Goal: Find specific page/section: Find specific page/section

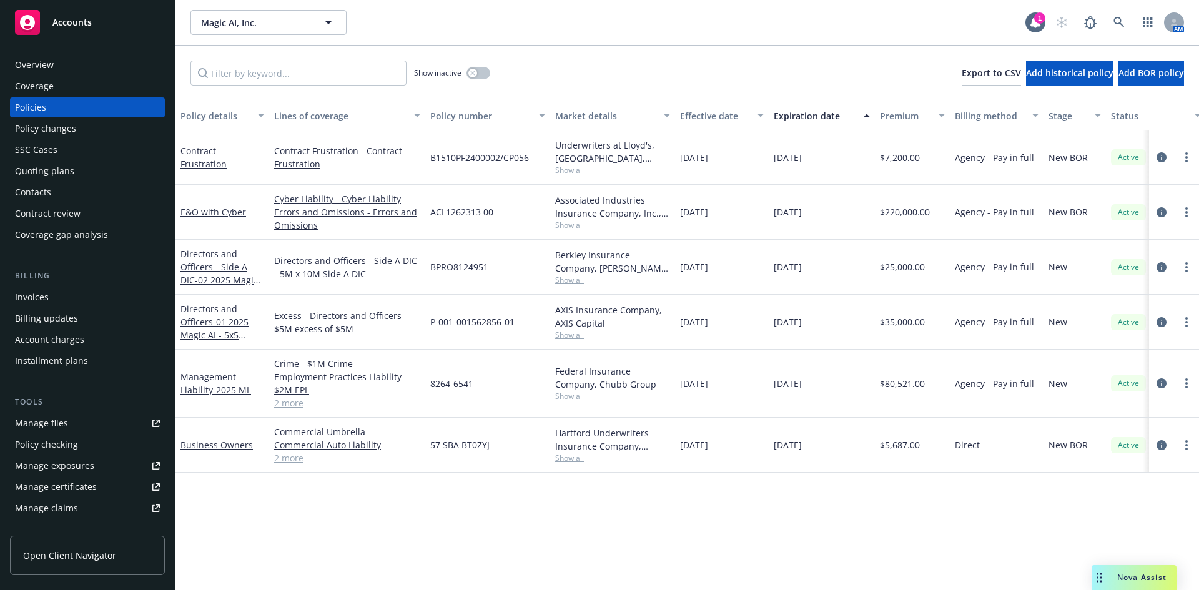
scroll to position [125, 0]
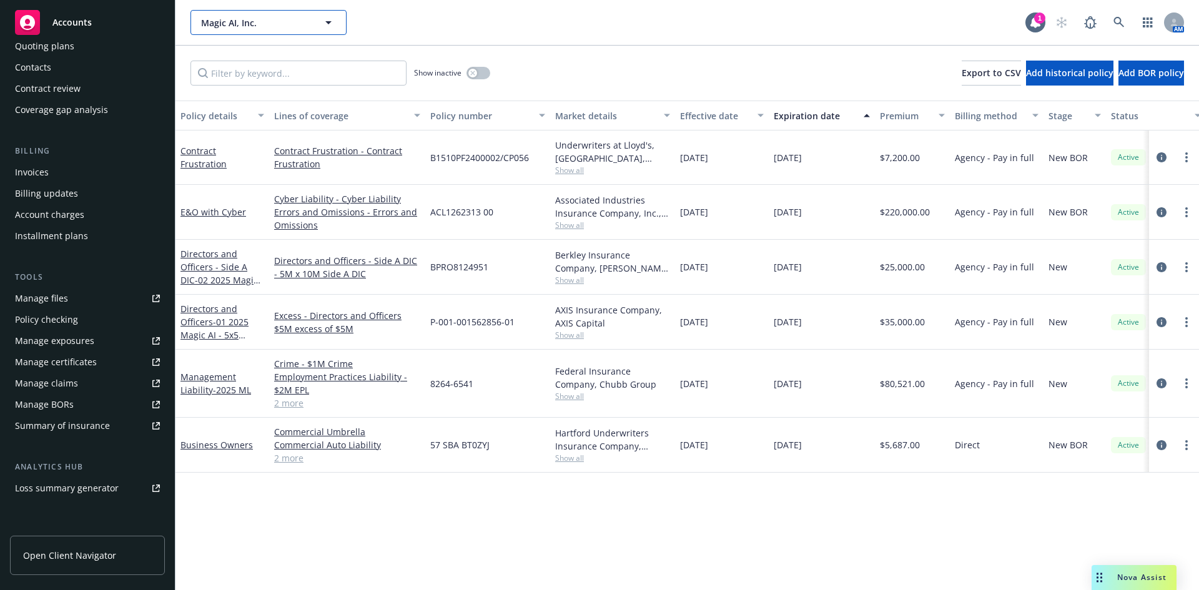
click at [229, 19] on span "Magic AI, Inc." at bounding box center [255, 22] width 108 height 13
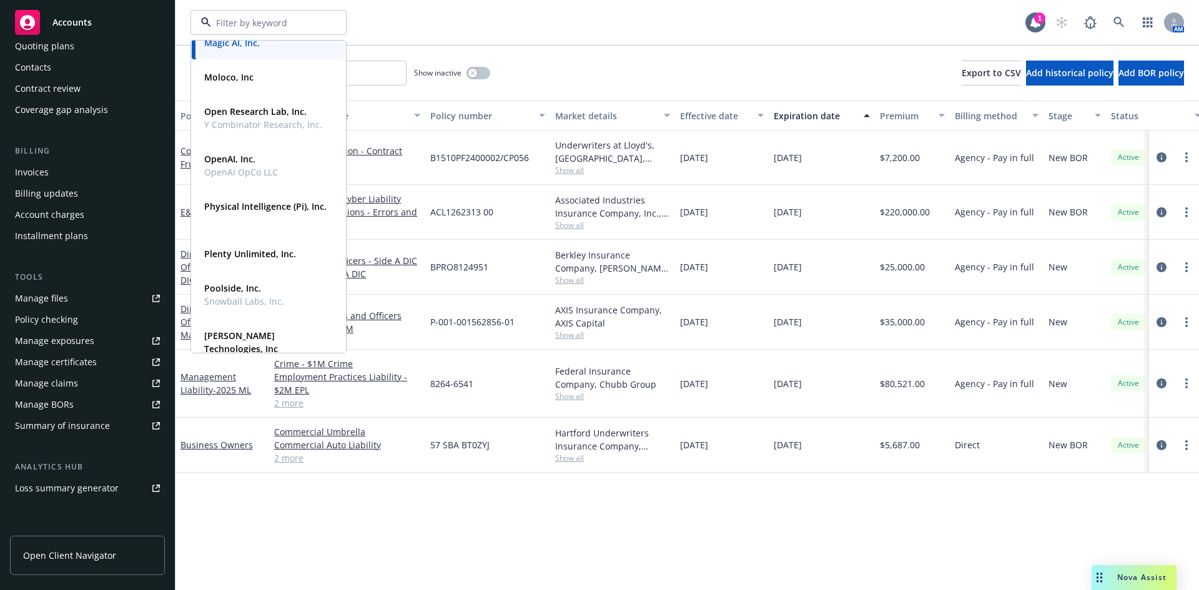
scroll to position [312, 0]
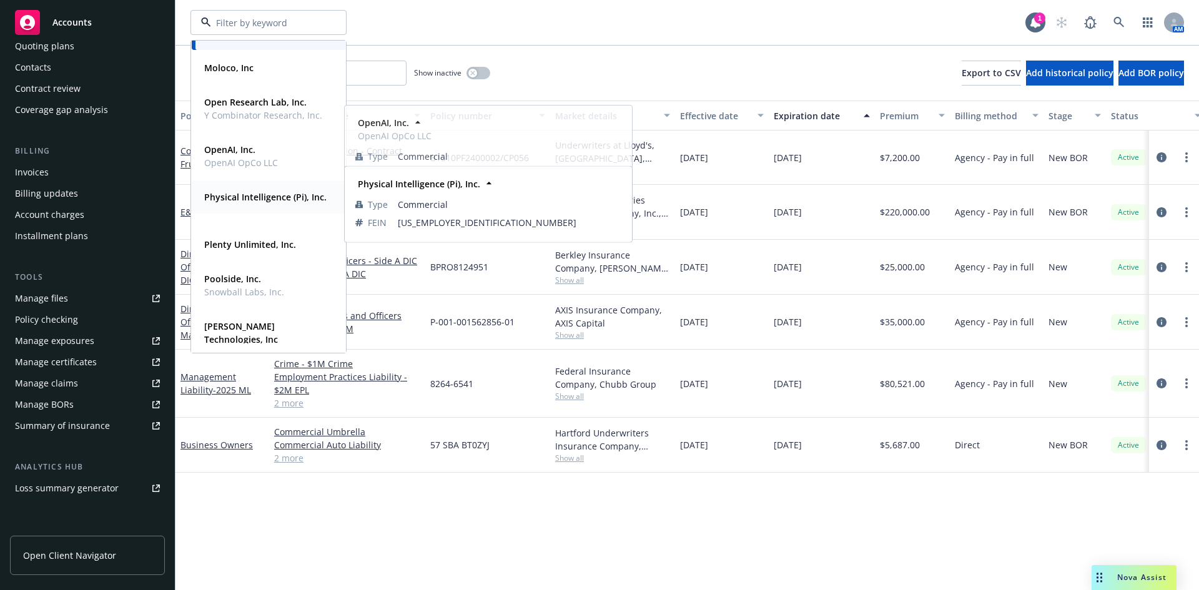
click at [233, 204] on span "Physical Intelligence (Pi), Inc." at bounding box center [265, 196] width 122 height 13
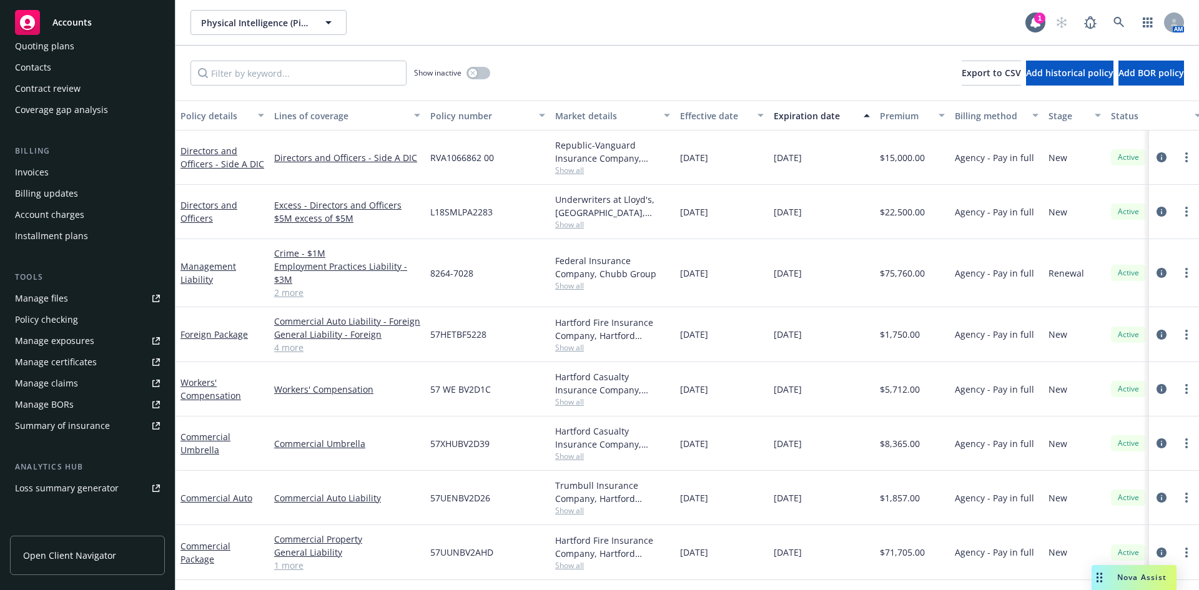
scroll to position [245, 0]
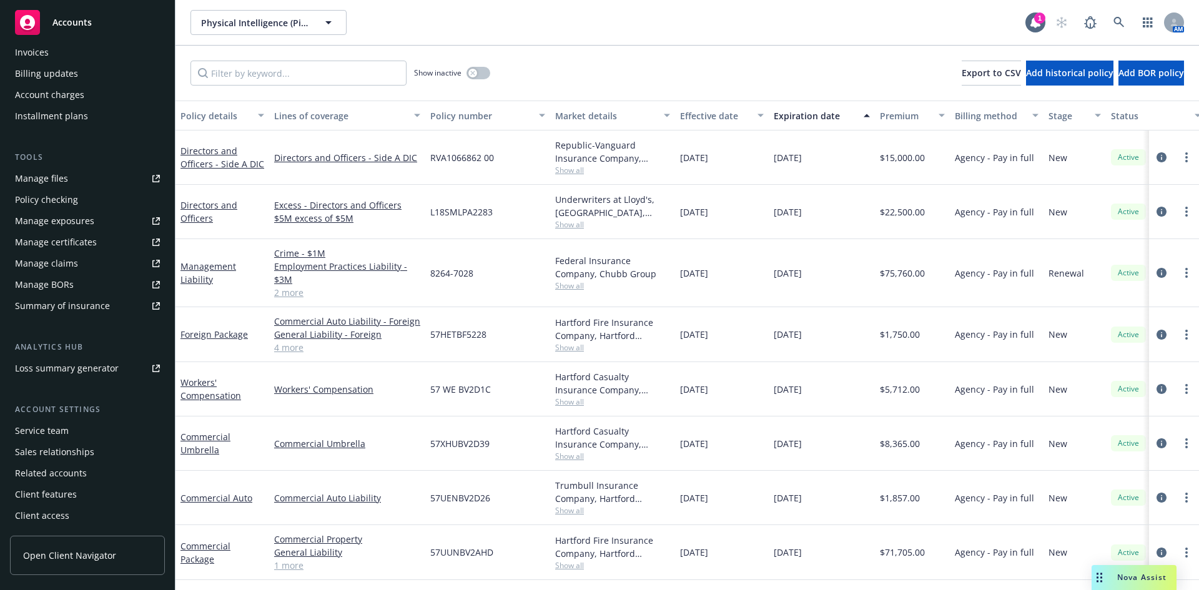
click at [57, 437] on div "Service team" at bounding box center [42, 431] width 54 height 20
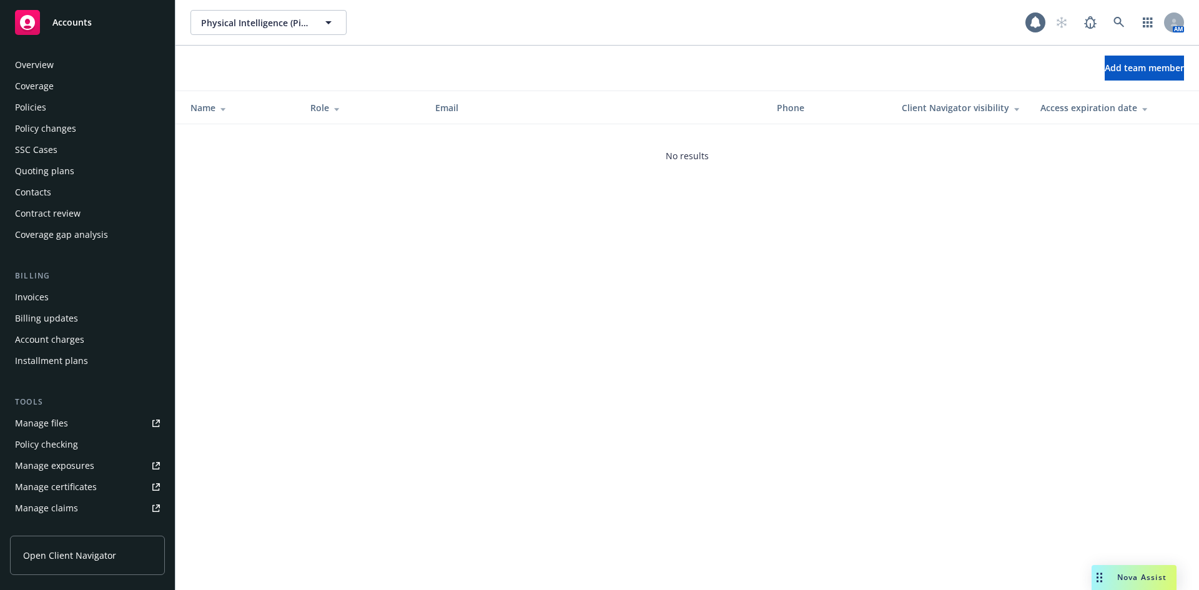
scroll to position [245, 0]
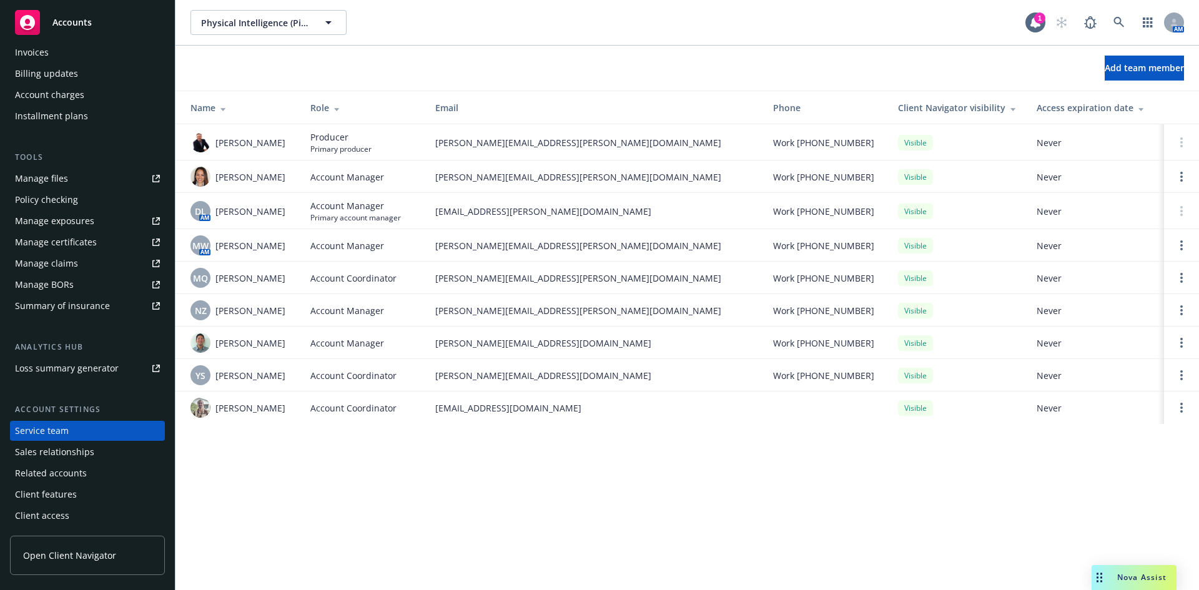
click at [1174, 114] on th at bounding box center [1181, 107] width 35 height 33
drag, startPoint x: 650, startPoint y: 489, endPoint x: 686, endPoint y: 544, distance: 65.8
click at [650, 489] on div "Physical Intelligence (Pi), Inc. Physical Intelligence (Pi), Inc. 1 AM Add team…" at bounding box center [687, 295] width 1024 height 590
click at [147, 145] on div "Overview Coverage Policies Policy changes SSC Cases Quoting plans Contacts Cont…" at bounding box center [87, 168] width 155 height 716
click at [154, 8] on link "Accounts" at bounding box center [87, 22] width 155 height 35
